Goal: Information Seeking & Learning: Find specific fact

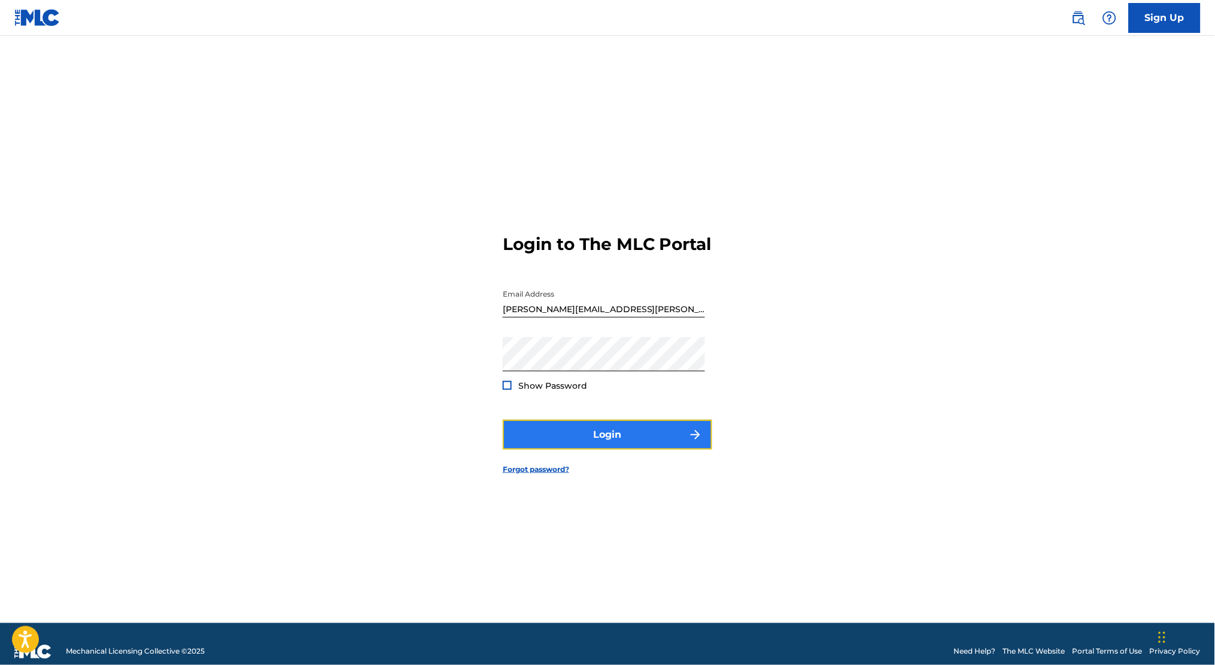
click at [623, 450] on button "Login" at bounding box center [607, 435] width 209 height 30
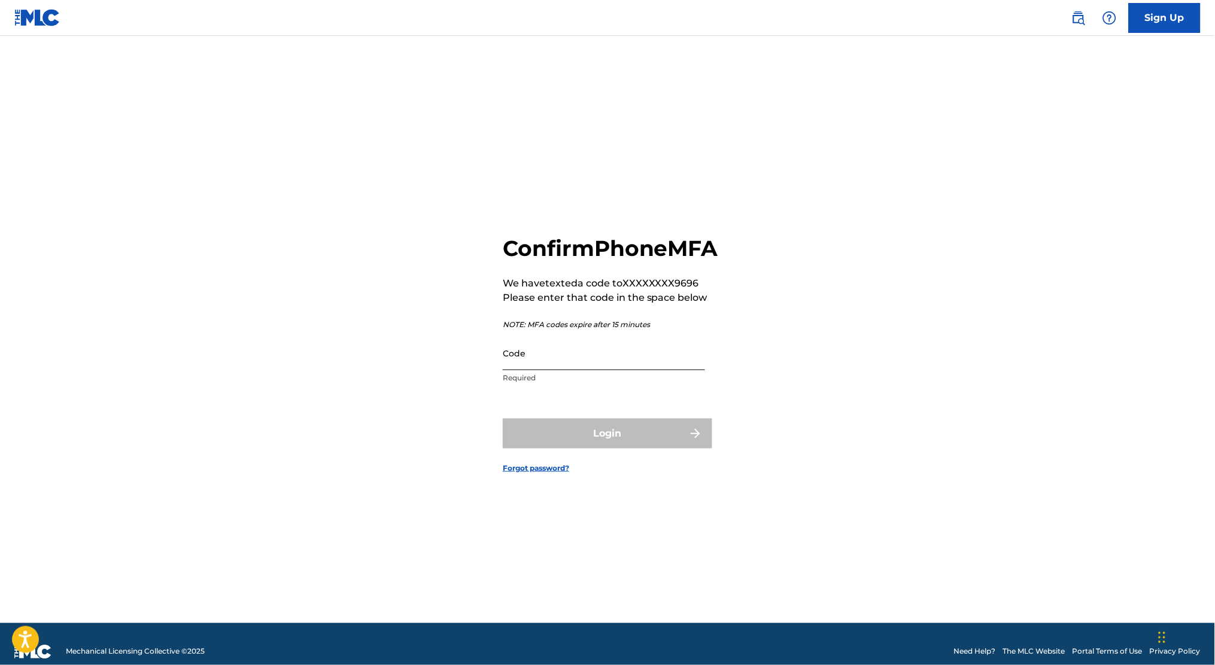
click at [539, 354] on input "Code" at bounding box center [604, 353] width 202 height 34
type input "505024"
click at [503, 419] on button "Login" at bounding box center [607, 434] width 209 height 30
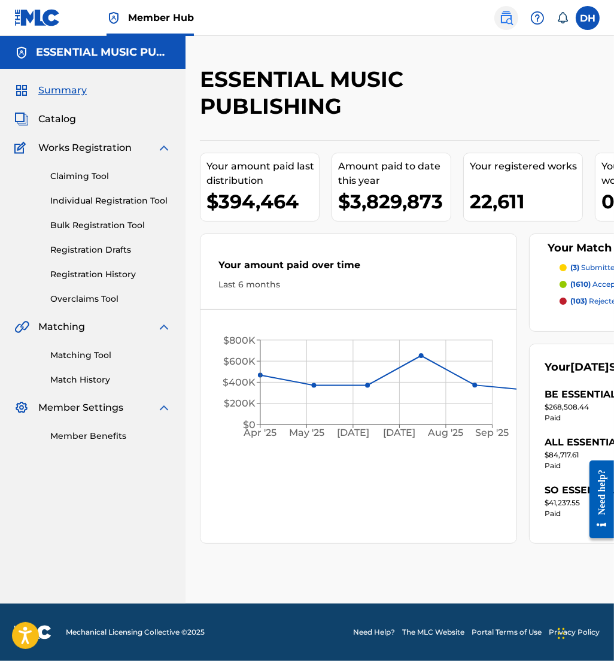
click at [498, 17] on link at bounding box center [506, 18] width 24 height 24
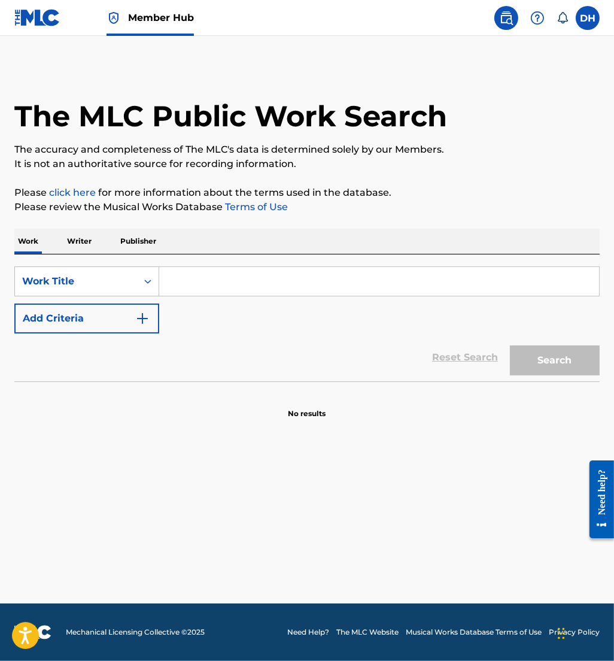
click at [186, 278] on input "Search Form" at bounding box center [379, 281] width 440 height 29
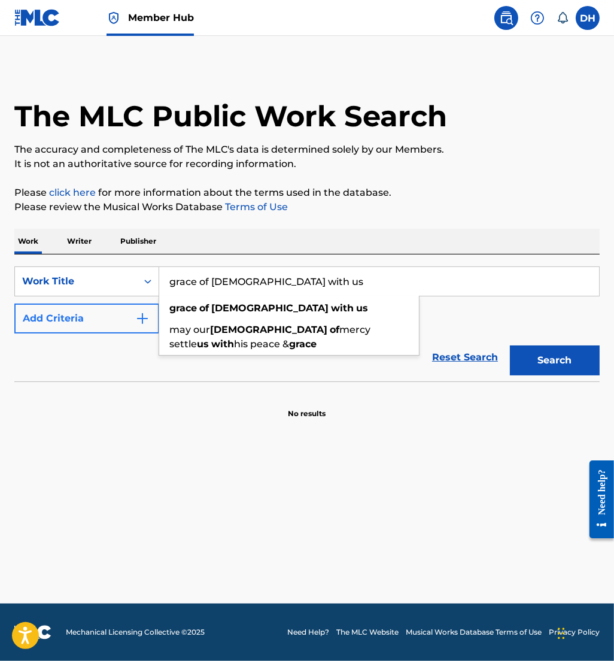
type input "grace of [DEMOGRAPHIC_DATA] with us"
click at [99, 315] on button "Add Criteria" at bounding box center [86, 318] width 145 height 30
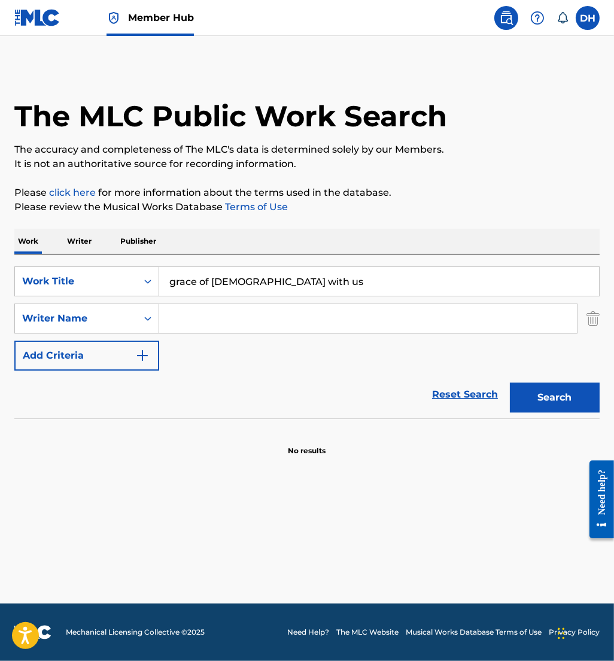
click at [212, 314] on input "Search Form" at bounding box center [368, 318] width 418 height 29
type input "l"
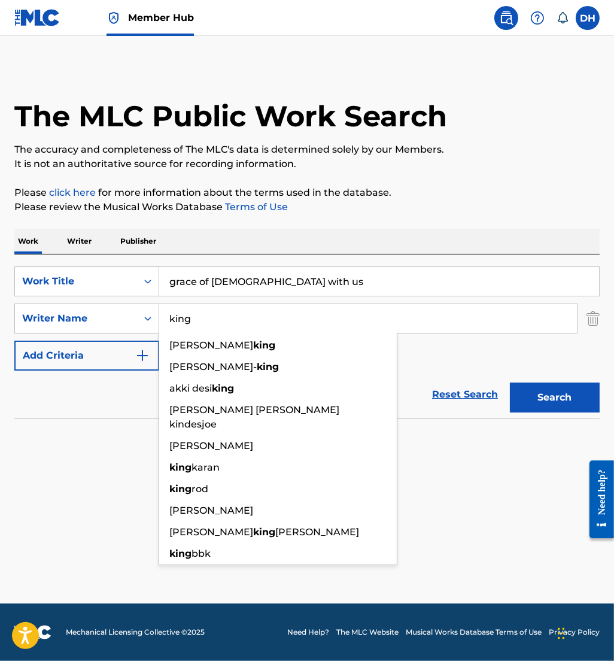
type input "king"
click at [510, 382] on button "Search" at bounding box center [555, 397] width 90 height 30
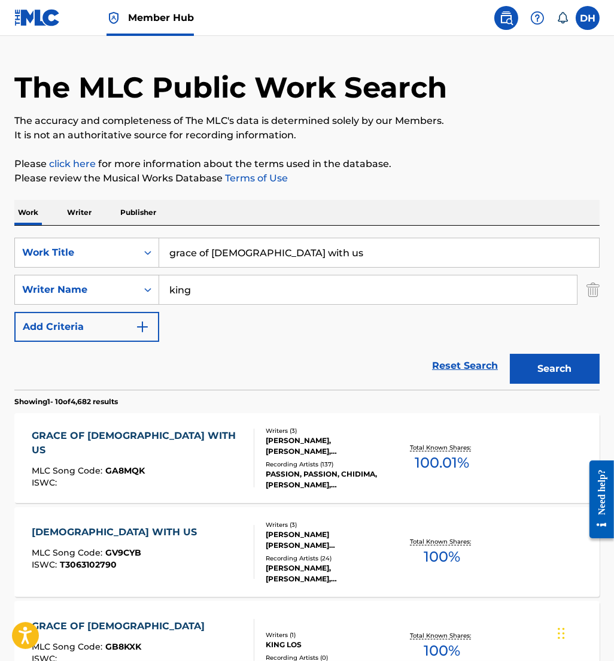
scroll to position [31, 0]
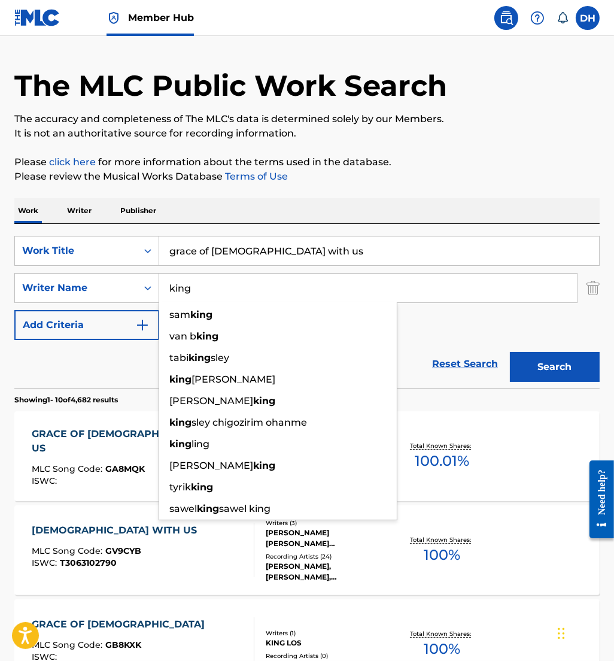
click at [311, 248] on input "grace of [DEMOGRAPHIC_DATA] with us" at bounding box center [379, 250] width 440 height 29
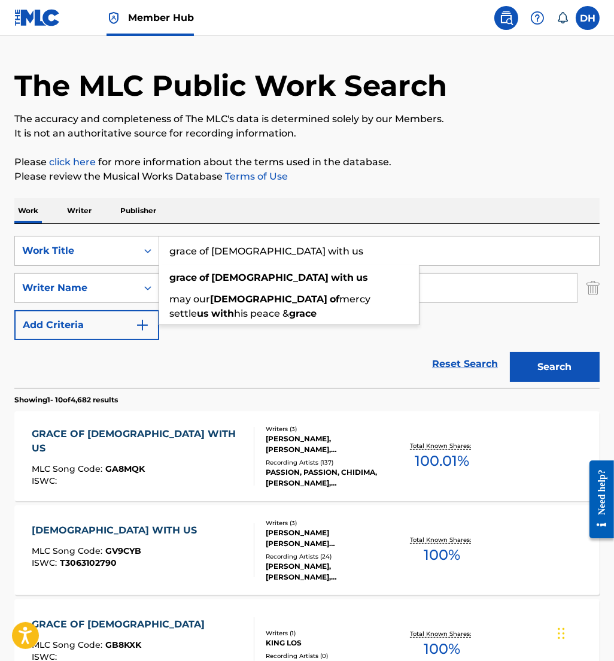
click at [311, 248] on input "grace of [DEMOGRAPHIC_DATA] with us" at bounding box center [379, 250] width 440 height 29
click at [568, 372] on button "Search" at bounding box center [555, 367] width 90 height 30
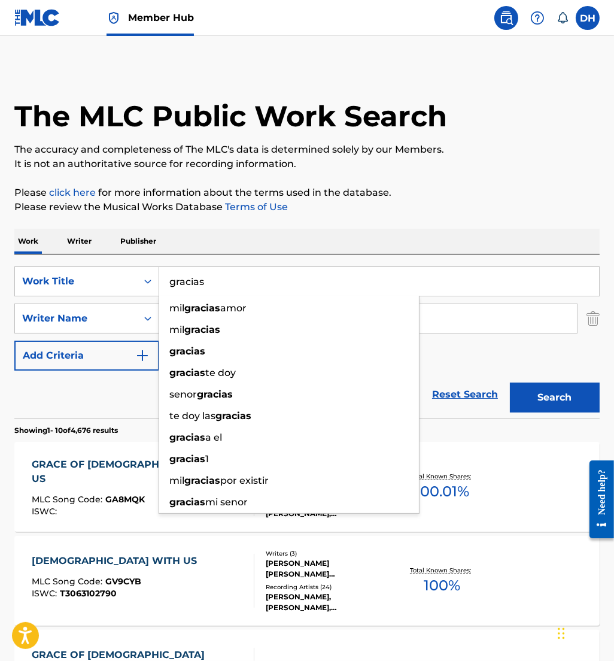
type input "gracias"
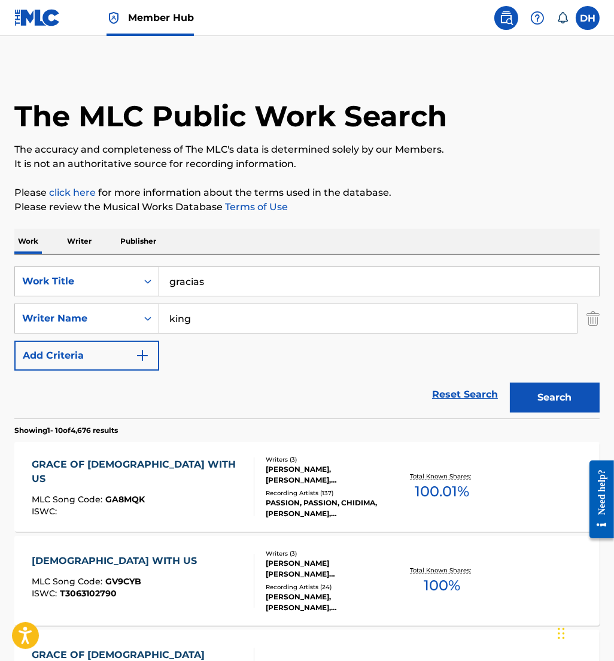
click at [270, 248] on div "Work Writer Publisher" at bounding box center [306, 241] width 585 height 25
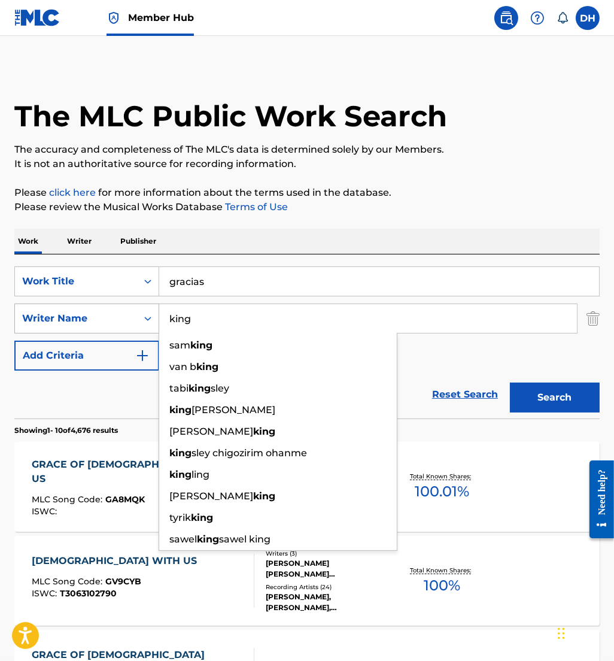
drag, startPoint x: 175, startPoint y: 308, endPoint x: 138, endPoint y: 306, distance: 37.1
click at [138, 306] on div "SearchWithCriteriaf6dcdb20-9d7d-4f28-892b-073ddfe6dce7 Writer Name king [PERSON…" at bounding box center [306, 318] width 585 height 30
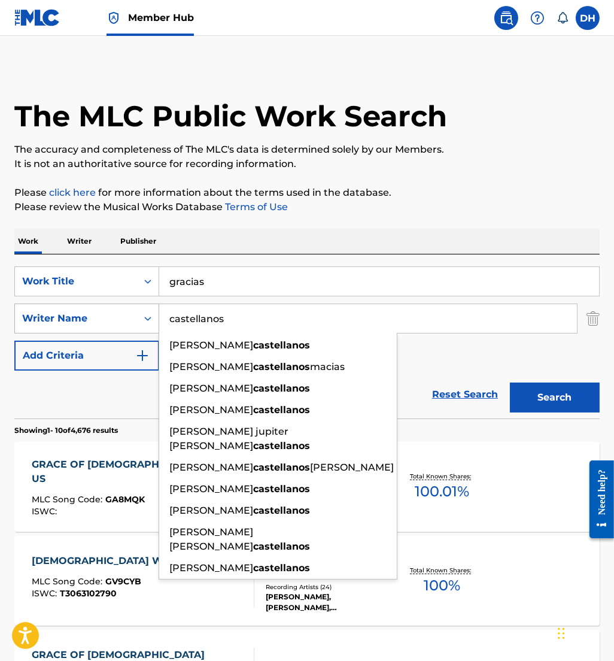
type input "castellanos"
click at [510, 382] on button "Search" at bounding box center [555, 397] width 90 height 30
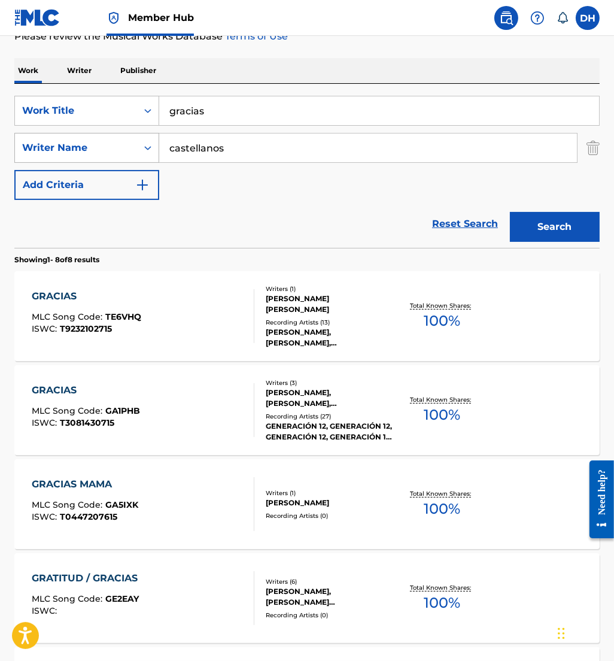
scroll to position [171, 0]
click at [185, 403] on div "GRACIAS MLC Song Code : GA1PHB ISWC : T3081430715" at bounding box center [143, 409] width 223 height 54
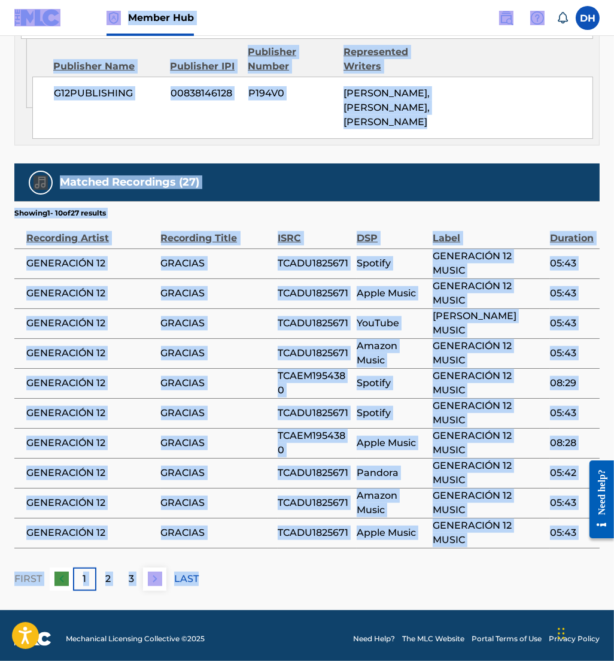
scroll to position [916, 0]
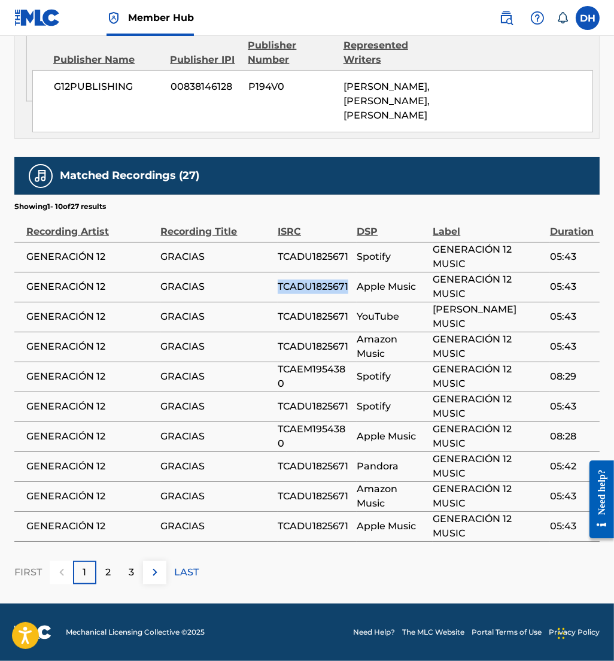
drag, startPoint x: 274, startPoint y: 340, endPoint x: 352, endPoint y: 344, distance: 77.9
click at [352, 302] on tr "[PERSON_NAME] GRACIAS TCADU1825671 Apple Music [PERSON_NAME] MUSIC 05:43" at bounding box center [306, 287] width 585 height 30
copy tr "TCADU1825671"
